Goal: Check status: Check status

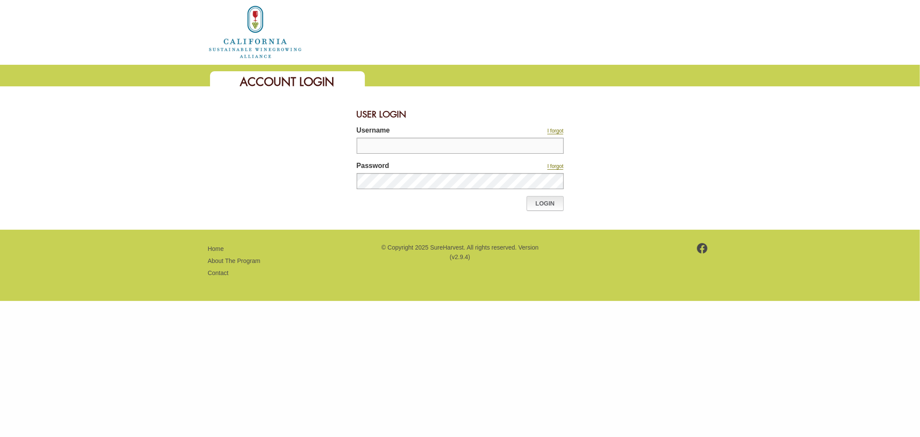
type input "**********"
click at [542, 203] on link "Login" at bounding box center [545, 203] width 37 height 15
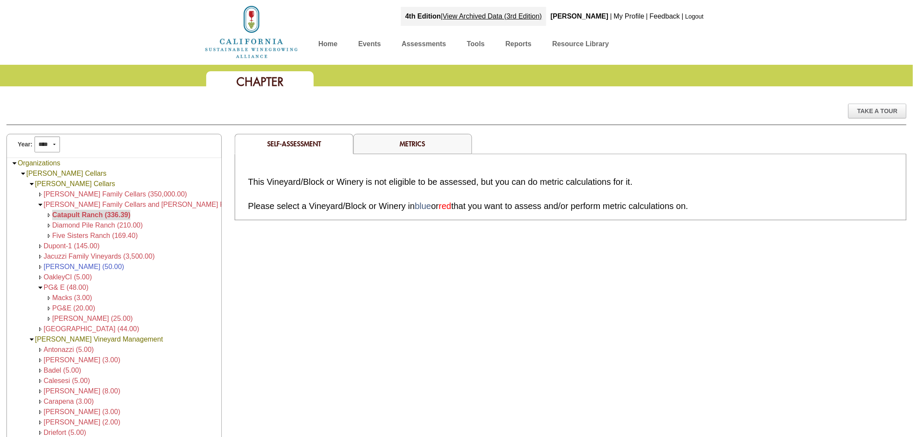
scroll to position [53, 0]
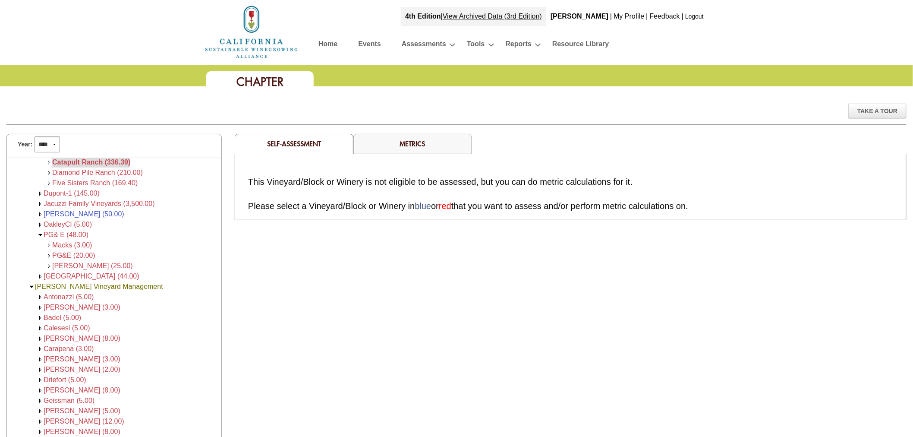
click at [327, 39] on link "Home" at bounding box center [327, 45] width 19 height 15
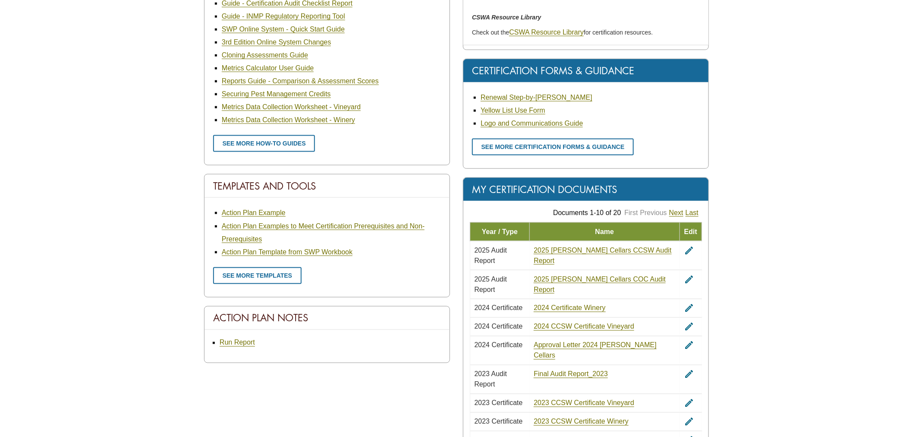
scroll to position [383, 0]
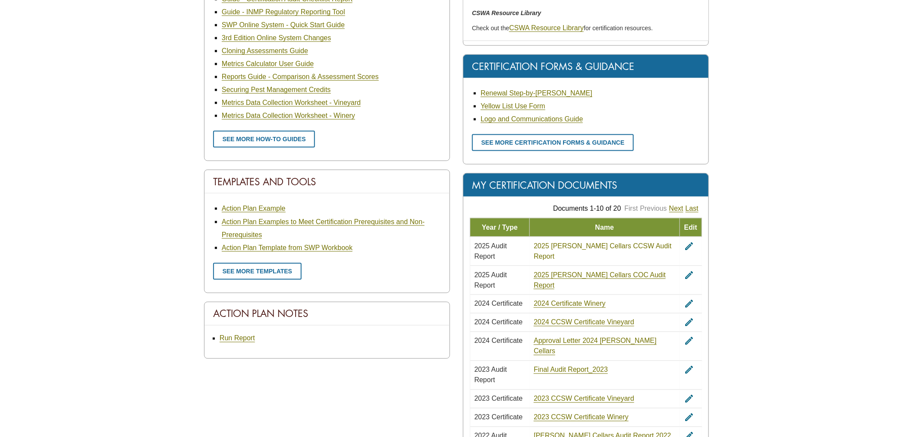
click at [578, 242] on link "2025 Cline Cellars CCSW Audit Report" at bounding box center [603, 251] width 138 height 18
